Goal: Task Accomplishment & Management: Manage account settings

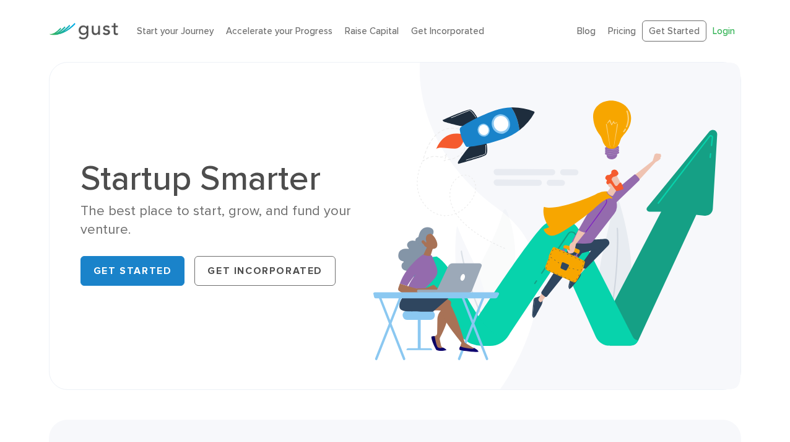
click at [723, 27] on link "Login" at bounding box center [724, 30] width 22 height 11
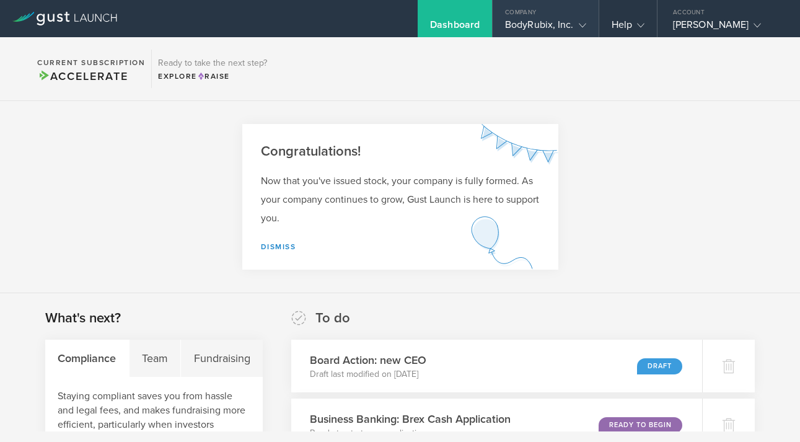
click at [552, 23] on div "BodyRubix, Inc." at bounding box center [545, 28] width 81 height 19
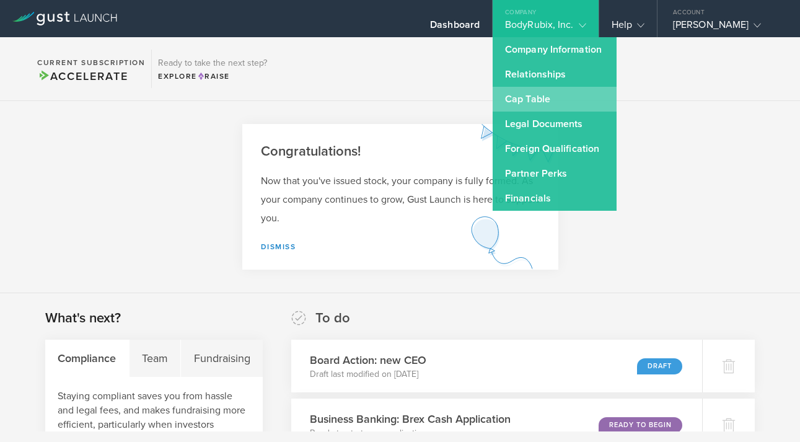
click at [537, 104] on link "Cap Table" at bounding box center [554, 99] width 124 height 25
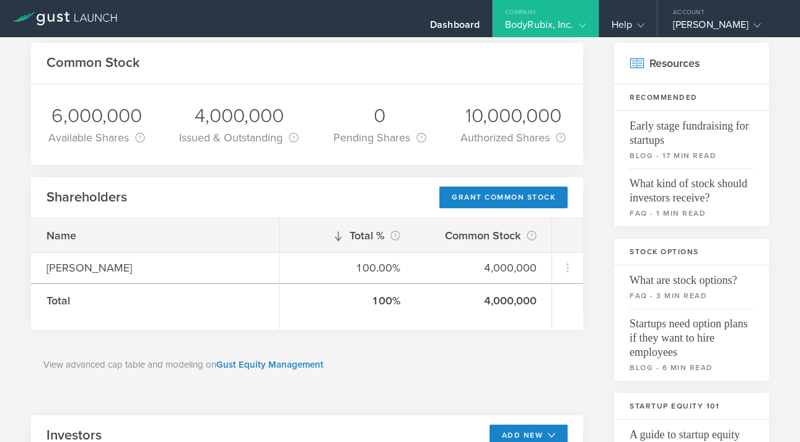
scroll to position [50, 0]
